Goal: Task Accomplishment & Management: Use online tool/utility

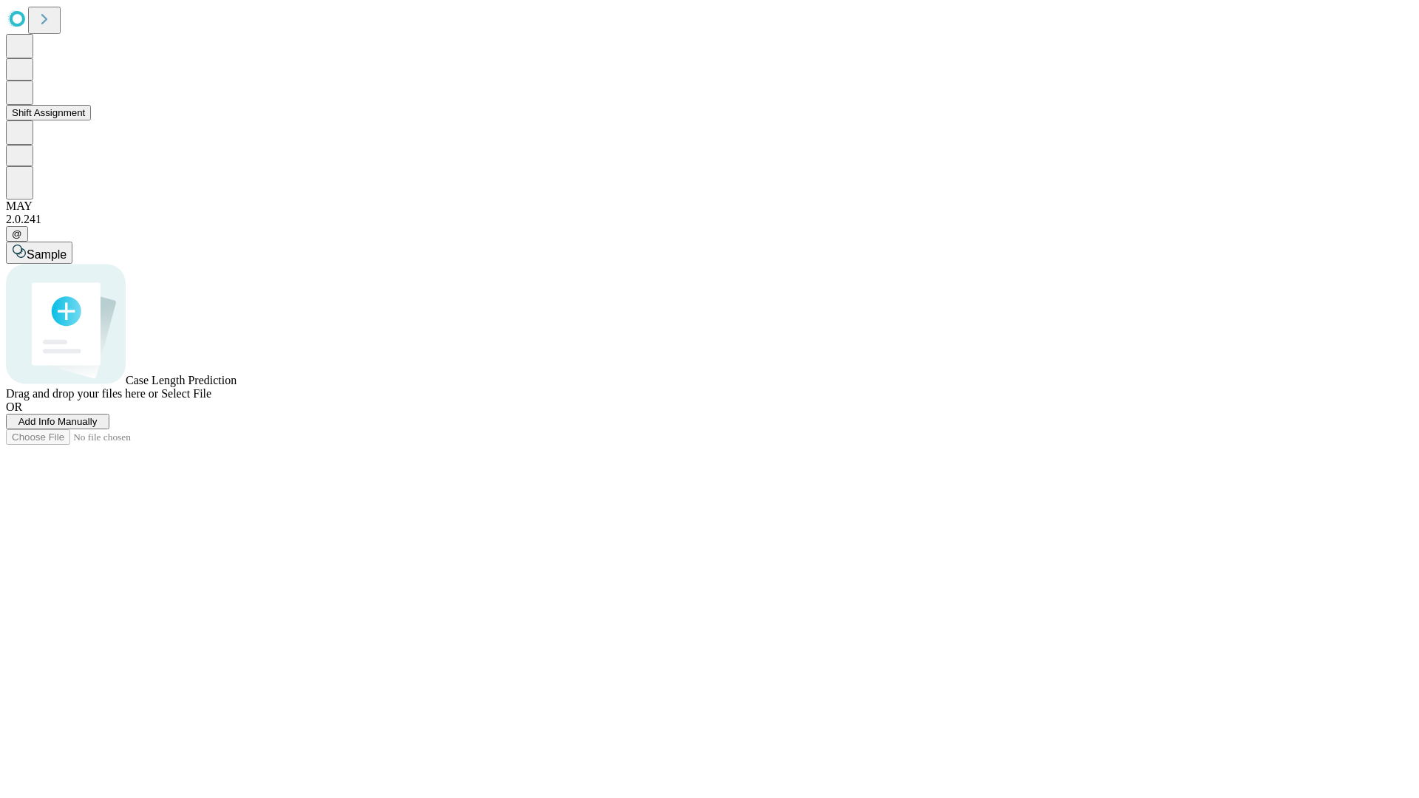
click at [91, 120] on button "Shift Assignment" at bounding box center [48, 113] width 85 height 16
